Goal: Transaction & Acquisition: Purchase product/service

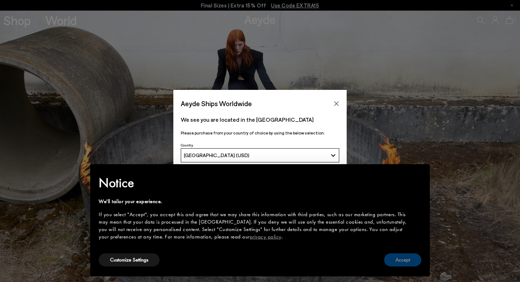
click at [400, 259] on button "Accept" at bounding box center [402, 259] width 37 height 13
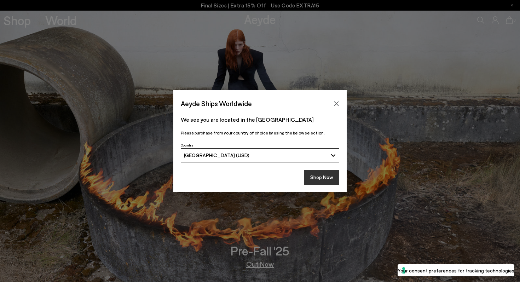
click at [325, 178] on button "Shop Now" at bounding box center [321, 177] width 35 height 15
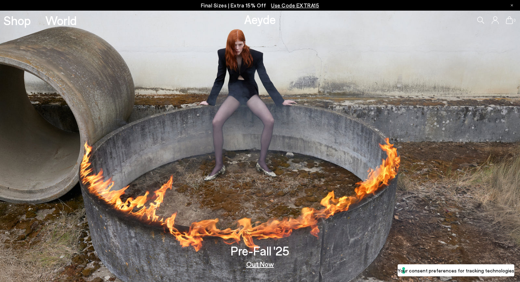
click at [293, 6] on span "Use Code EXTRA15" at bounding box center [295, 5] width 48 height 6
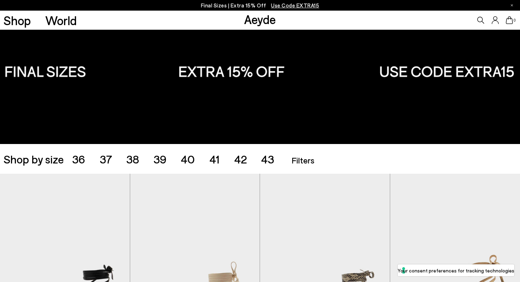
scroll to position [75, 0]
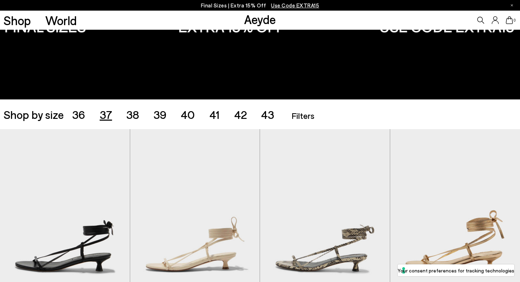
click at [109, 116] on span "37" at bounding box center [106, 113] width 12 height 13
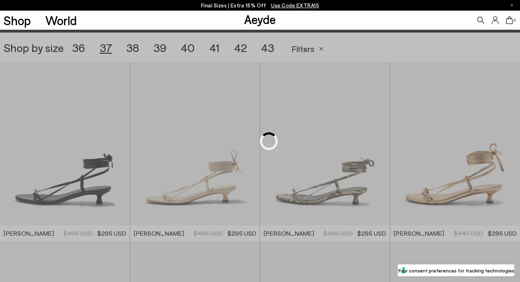
scroll to position [145, 0]
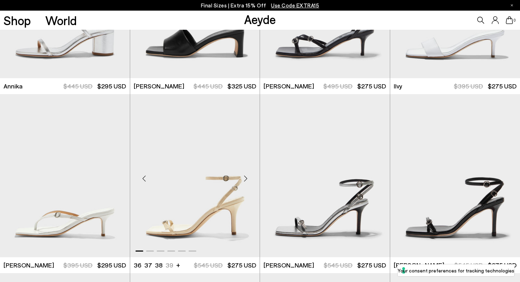
scroll to position [541, 0]
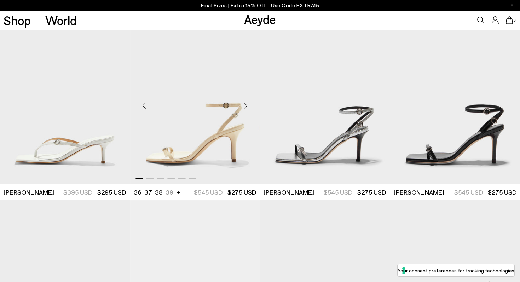
click at [245, 106] on div "Next slide" at bounding box center [245, 105] width 21 height 21
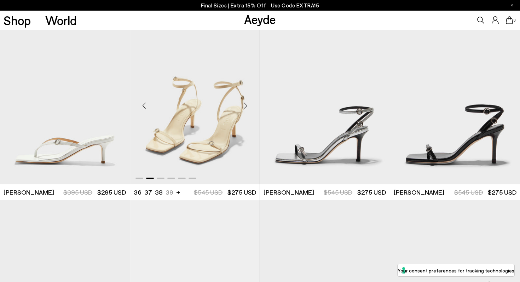
click at [245, 106] on div "Next slide" at bounding box center [245, 105] width 21 height 21
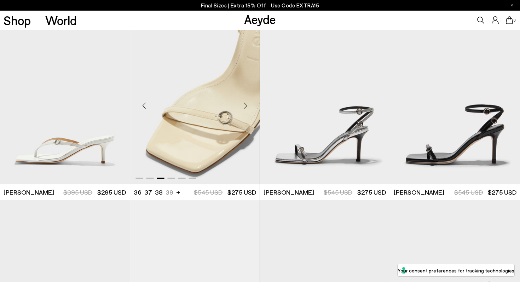
click at [246, 106] on div "Next slide" at bounding box center [245, 105] width 21 height 21
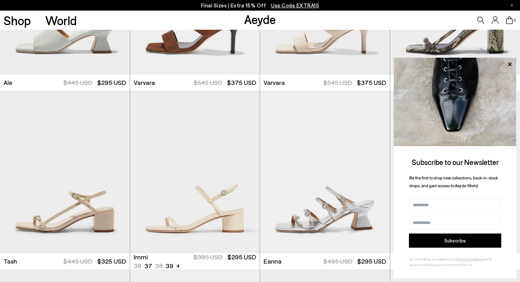
scroll to position [855, 0]
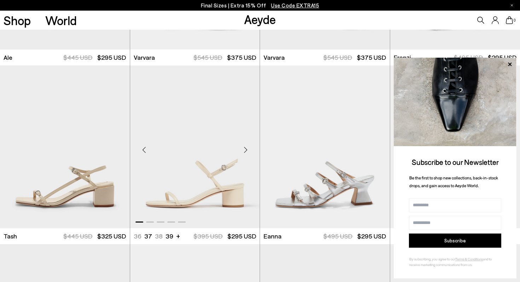
click at [243, 150] on div "Next slide" at bounding box center [245, 149] width 21 height 21
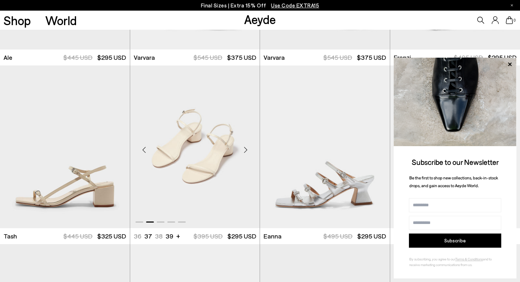
click at [243, 150] on div "Next slide" at bounding box center [245, 149] width 21 height 21
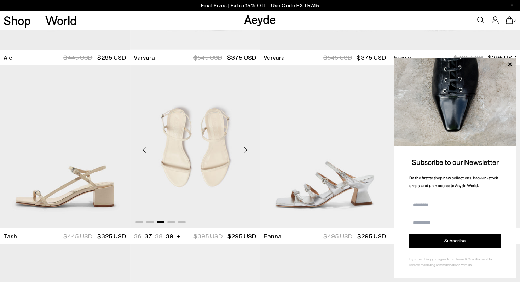
click at [243, 150] on div "Next slide" at bounding box center [245, 149] width 21 height 21
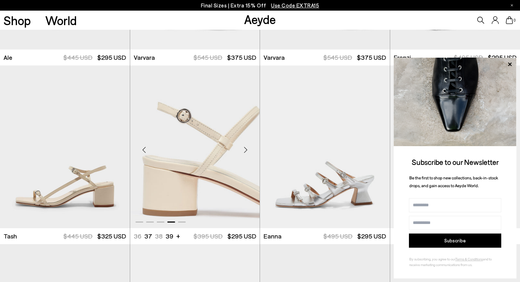
click at [243, 150] on div "Next slide" at bounding box center [245, 149] width 21 height 21
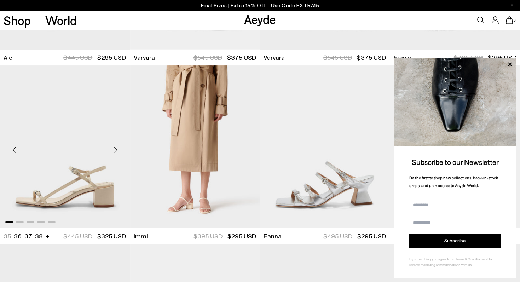
click at [114, 151] on div "Next slide" at bounding box center [115, 149] width 21 height 21
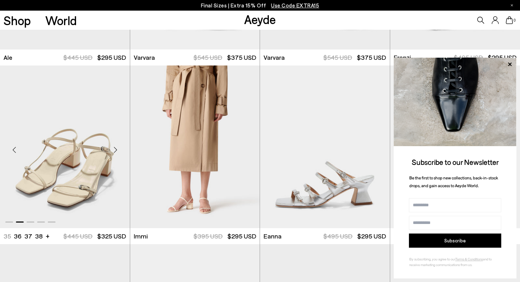
click at [114, 151] on div "Next slide" at bounding box center [115, 149] width 21 height 21
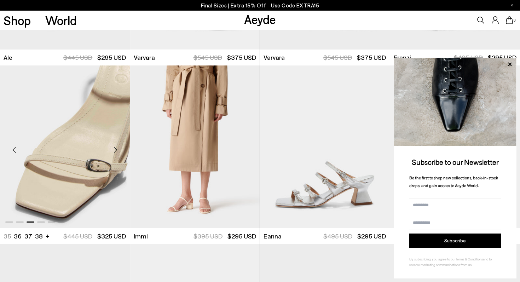
click at [114, 151] on div "Next slide" at bounding box center [115, 149] width 21 height 21
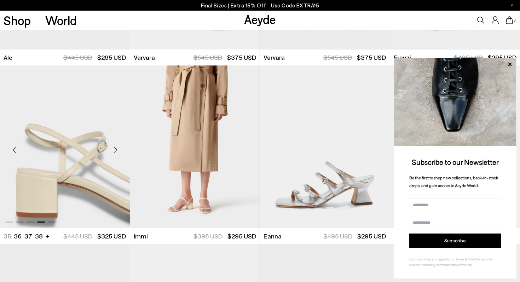
click at [114, 152] on div "Next slide" at bounding box center [115, 149] width 21 height 21
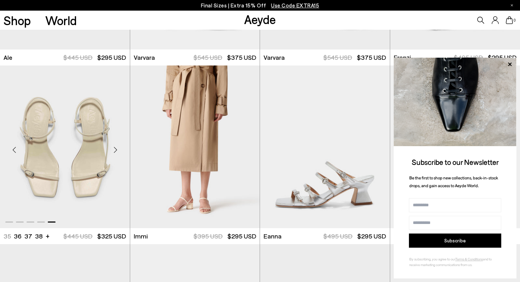
click at [114, 152] on div "Next slide" at bounding box center [115, 149] width 21 height 21
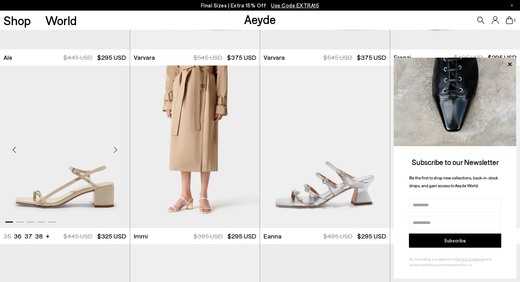
click at [91, 155] on img "1 / 5" at bounding box center [65, 146] width 130 height 163
click at [212, 140] on img "5 / 5" at bounding box center [195, 146] width 130 height 163
click at [510, 64] on icon at bounding box center [510, 64] width 4 height 4
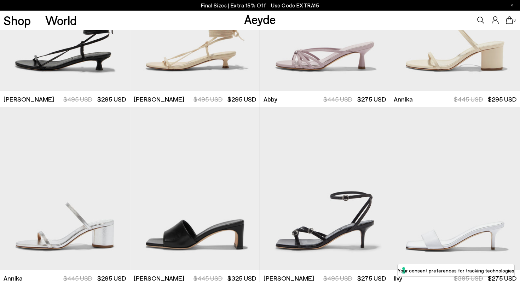
scroll to position [0, 0]
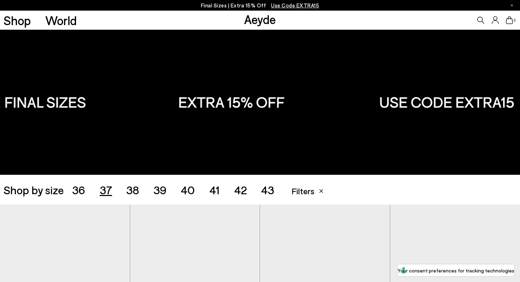
click at [128, 196] on span "38" at bounding box center [132, 189] width 13 height 13
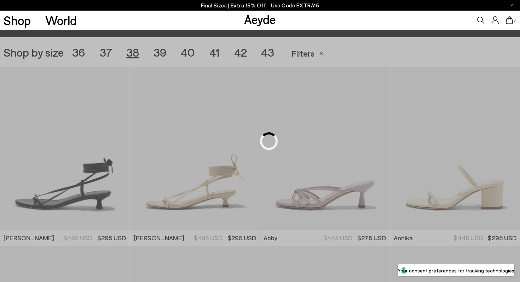
scroll to position [145, 0]
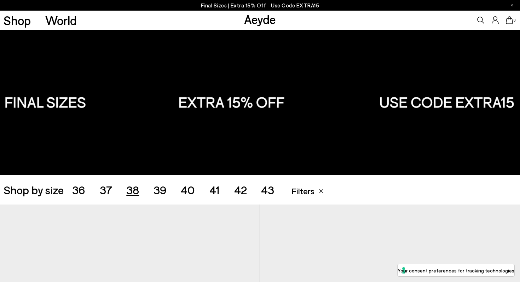
click at [287, 2] on span "Use Code EXTRA15" at bounding box center [295, 5] width 48 height 6
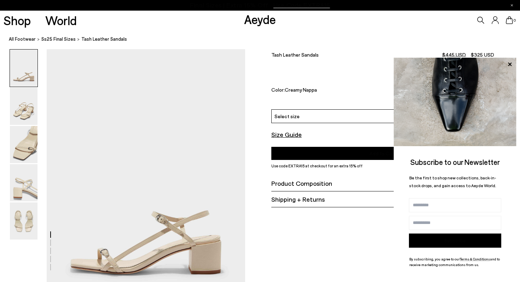
click at [508, 64] on icon at bounding box center [509, 64] width 9 height 9
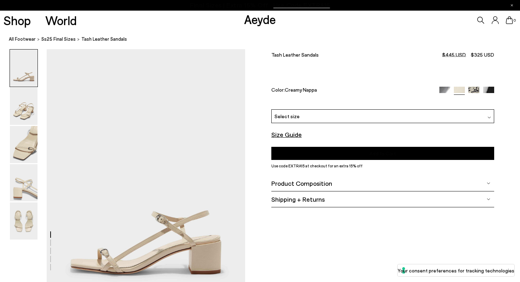
click at [311, 109] on div "Select size" at bounding box center [382, 116] width 223 height 14
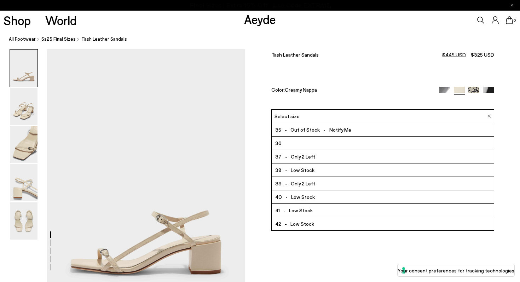
click at [318, 109] on div "Select size" at bounding box center [382, 116] width 223 height 14
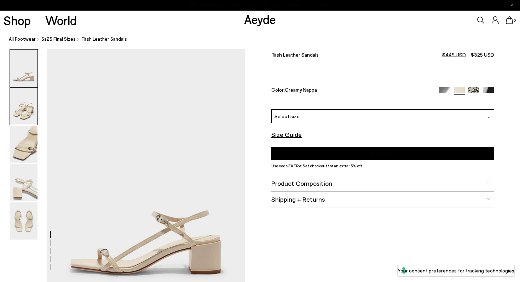
click at [23, 113] on img at bounding box center [24, 106] width 28 height 37
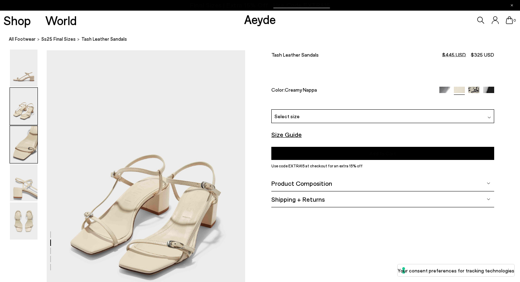
click at [26, 140] on img at bounding box center [24, 144] width 28 height 37
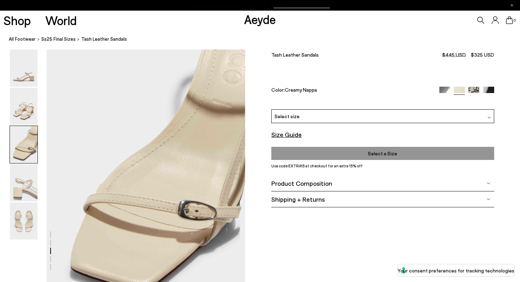
scroll to position [532, 0]
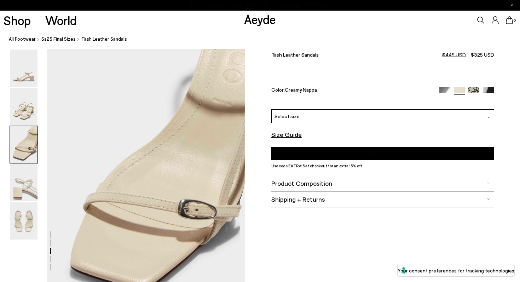
click at [324, 179] on font "Product Composition" at bounding box center [301, 183] width 61 height 8
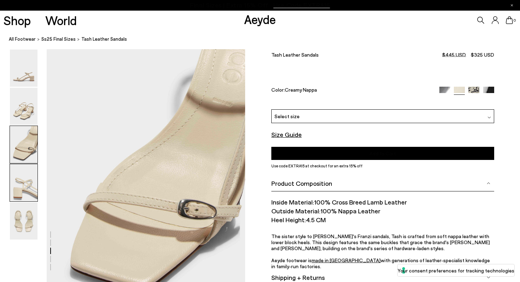
click at [13, 182] on img at bounding box center [24, 182] width 28 height 37
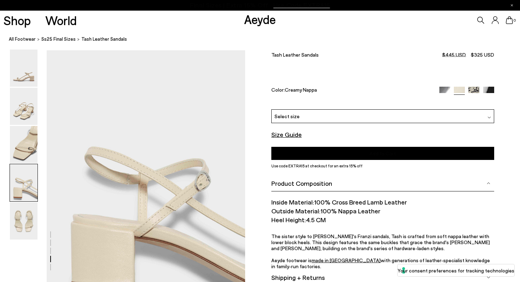
scroll to position [798, 0]
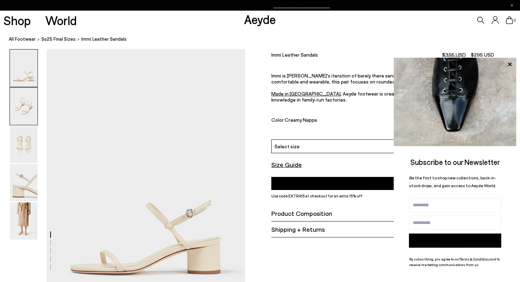
click at [25, 105] on img at bounding box center [24, 106] width 28 height 37
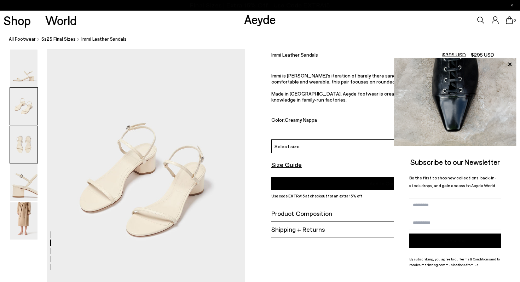
click at [21, 140] on img at bounding box center [24, 144] width 28 height 37
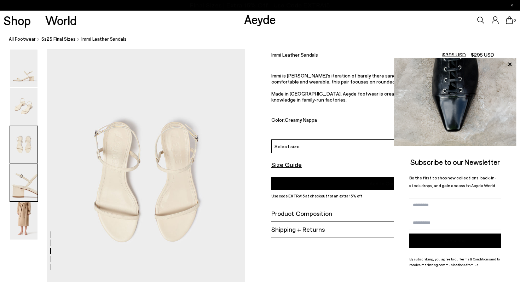
click at [21, 182] on img at bounding box center [24, 182] width 28 height 37
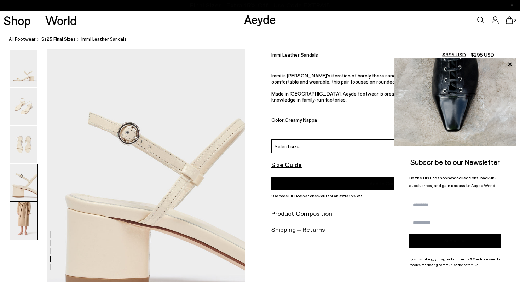
click at [22, 217] on img at bounding box center [24, 220] width 28 height 37
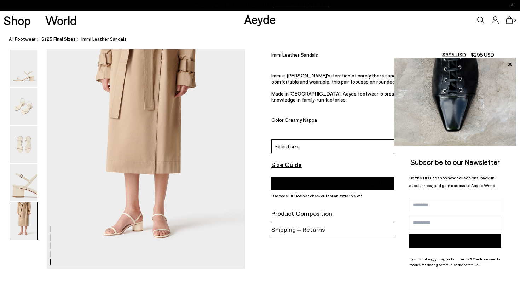
scroll to position [1112, 0]
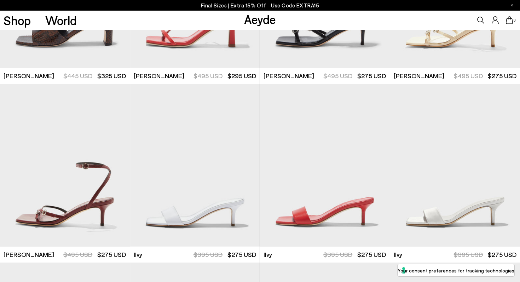
scroll to position [664, 0]
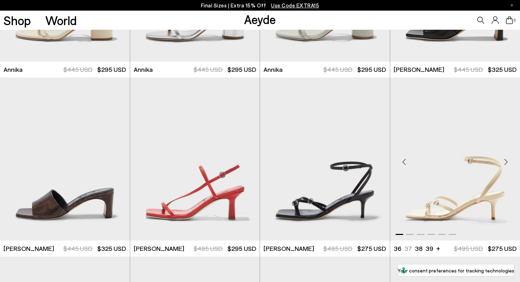
click at [505, 163] on div "Next slide" at bounding box center [505, 161] width 21 height 21
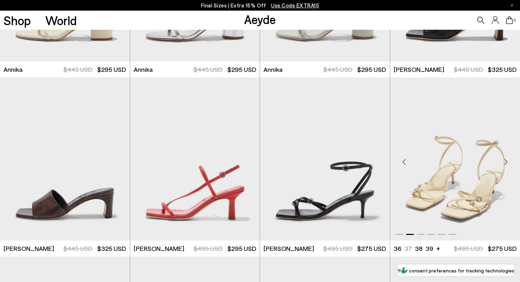
click at [505, 163] on div "Next slide" at bounding box center [505, 161] width 21 height 21
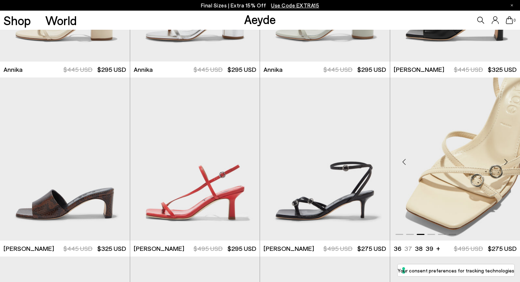
click at [505, 163] on div "Next slide" at bounding box center [505, 161] width 21 height 21
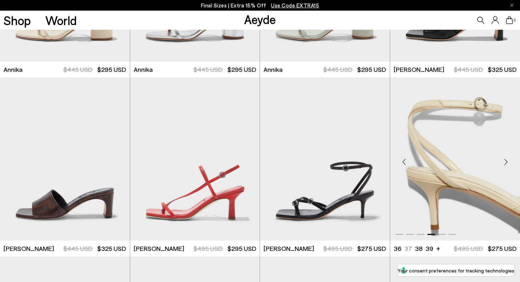
click at [505, 163] on div "Next slide" at bounding box center [505, 161] width 21 height 21
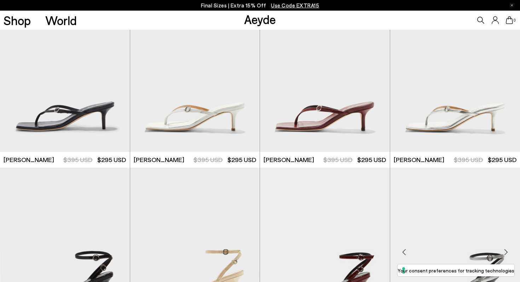
scroll to position [1269, 0]
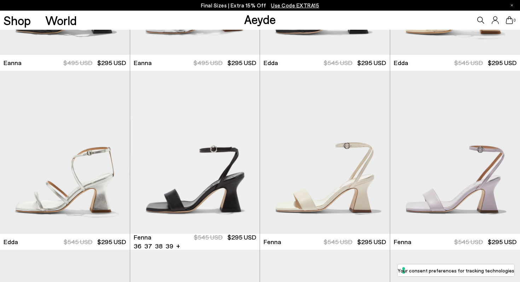
scroll to position [2495, 0]
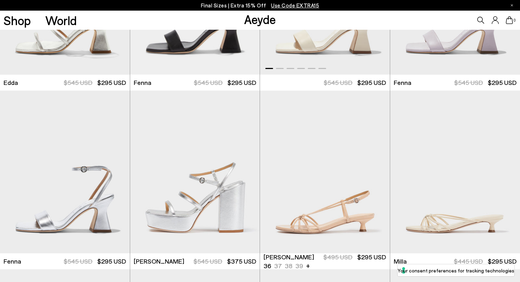
scroll to position [2680, 0]
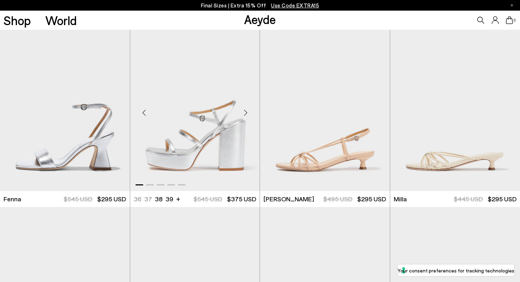
click at [246, 112] on div "Next slide" at bounding box center [245, 112] width 21 height 21
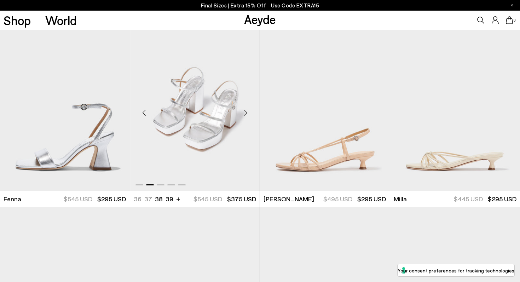
click at [246, 112] on div "Next slide" at bounding box center [245, 112] width 21 height 21
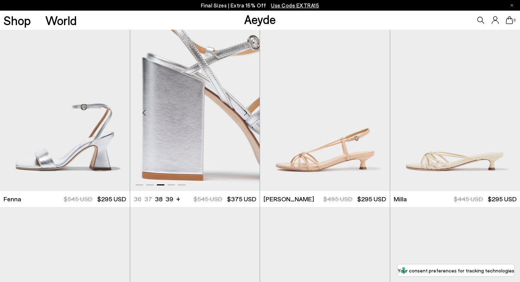
click at [246, 112] on div "Next slide" at bounding box center [245, 112] width 21 height 21
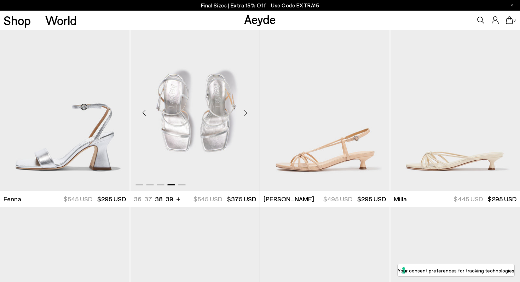
click at [246, 112] on div "Next slide" at bounding box center [245, 112] width 21 height 21
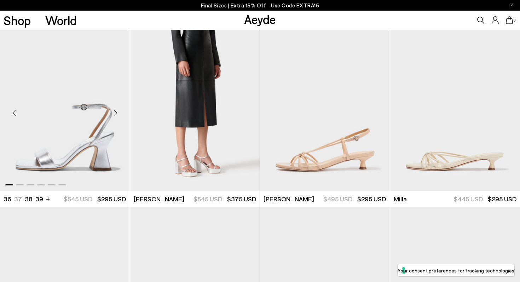
click at [114, 112] on div "Next slide" at bounding box center [115, 112] width 21 height 21
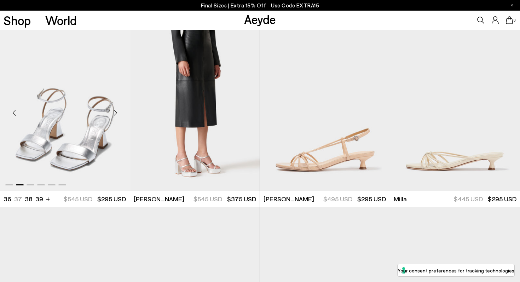
click at [114, 112] on div "Next slide" at bounding box center [115, 112] width 21 height 21
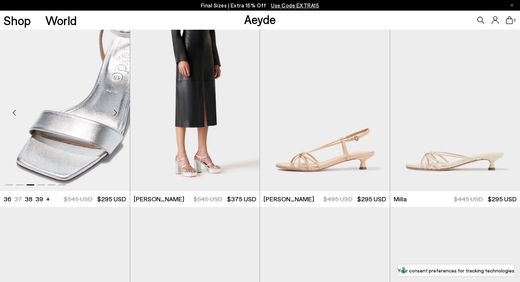
click at [114, 112] on div "Next slide" at bounding box center [115, 112] width 21 height 21
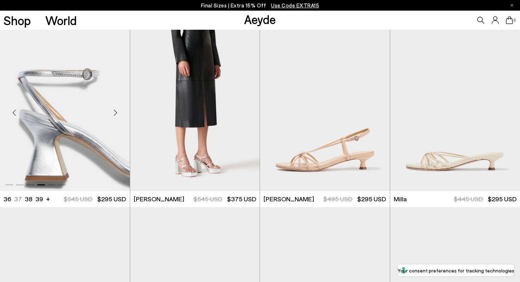
click at [114, 112] on div "Next slide" at bounding box center [115, 112] width 21 height 21
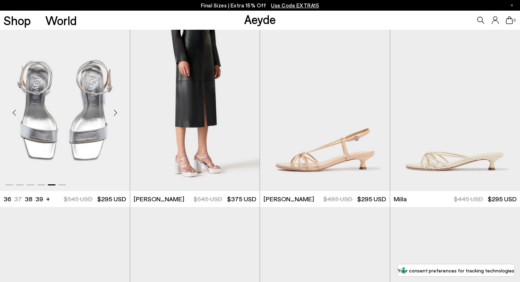
click at [114, 112] on div "Next slide" at bounding box center [115, 112] width 21 height 21
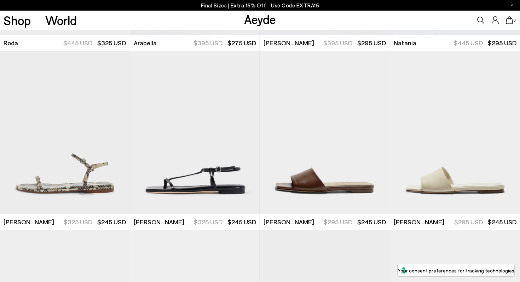
scroll to position [3190, 0]
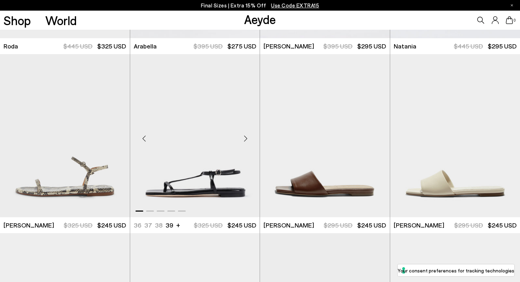
click at [244, 138] on div "Next slide" at bounding box center [245, 138] width 21 height 21
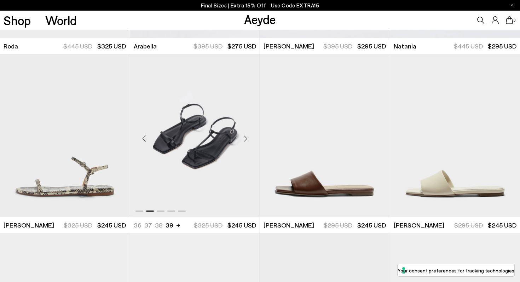
click at [244, 138] on div "Next slide" at bounding box center [245, 138] width 21 height 21
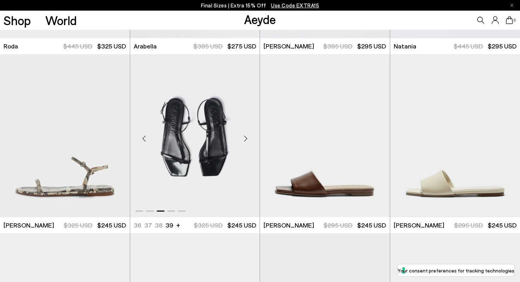
click at [244, 138] on div "Next slide" at bounding box center [245, 138] width 21 height 21
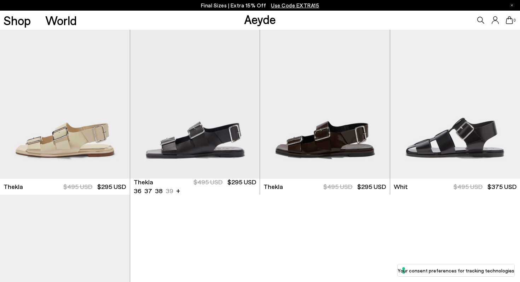
scroll to position [4250, 0]
